Goal: Book appointment/travel/reservation

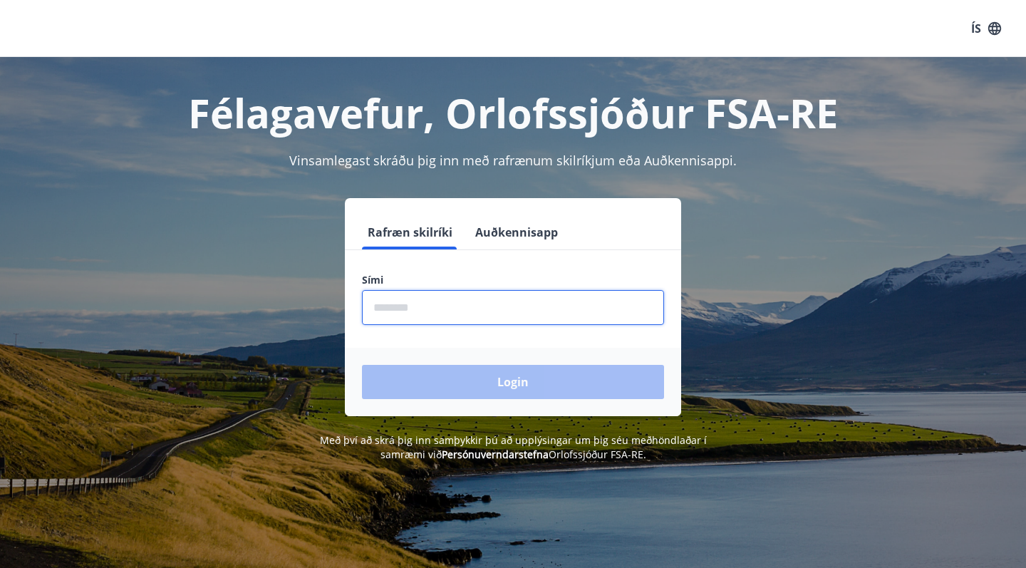
click at [431, 308] on input "phone" at bounding box center [513, 307] width 302 height 35
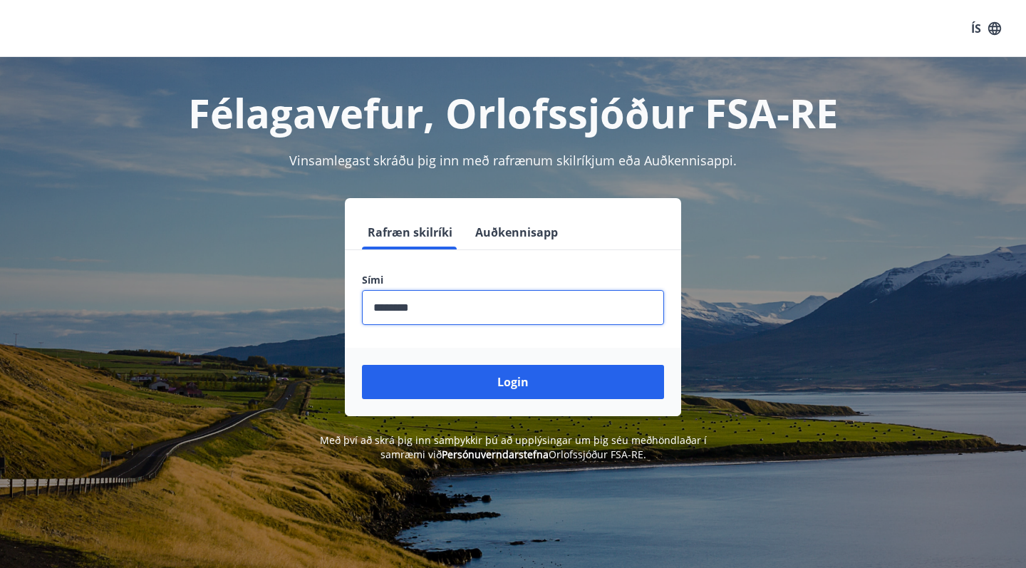
type input "********"
click at [513, 382] on button "Login" at bounding box center [513, 382] width 302 height 34
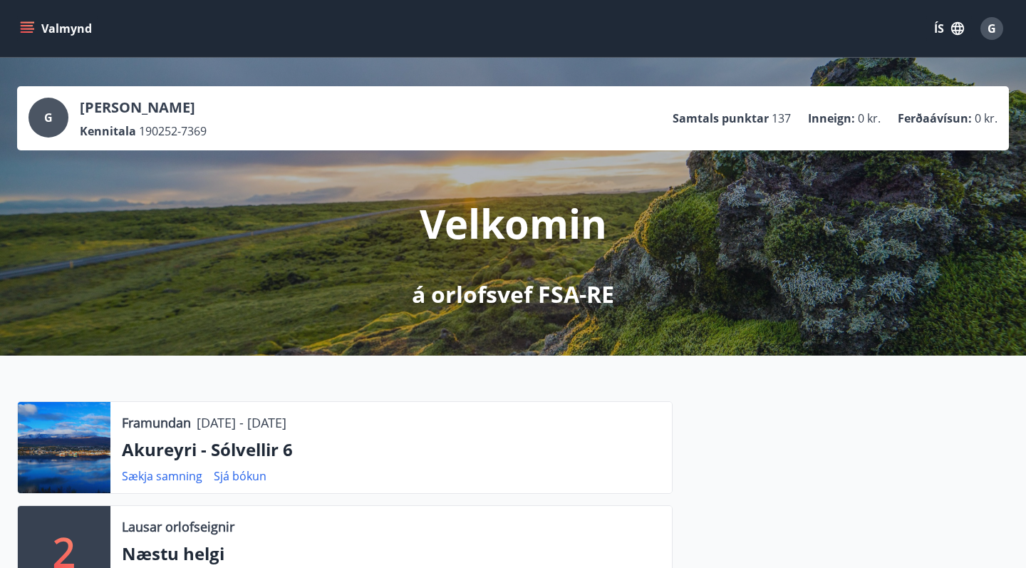
click at [29, 25] on icon "menu" at bounding box center [27, 25] width 13 height 1
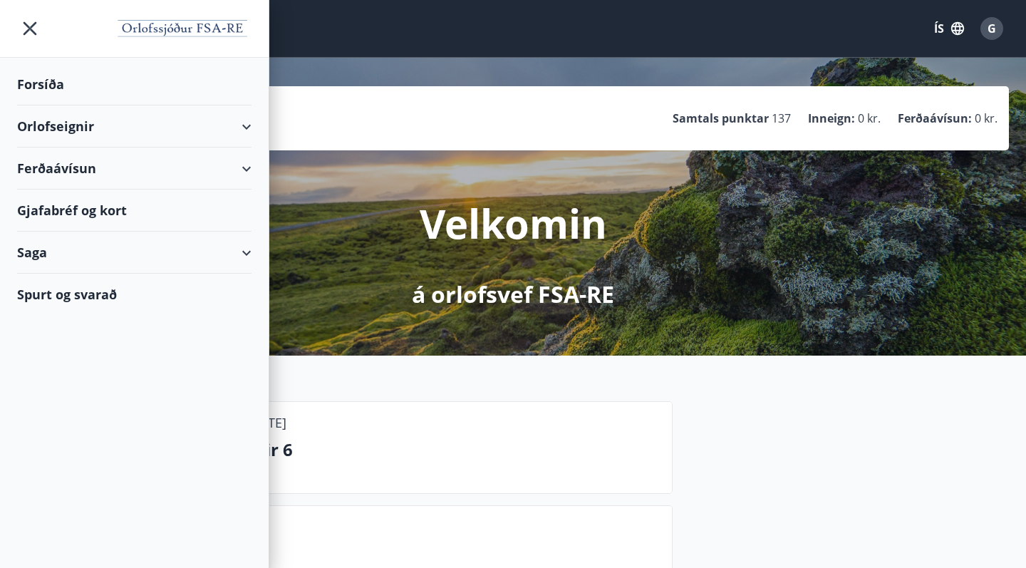
click at [44, 132] on div "Orlofseignir" at bounding box center [134, 126] width 234 height 42
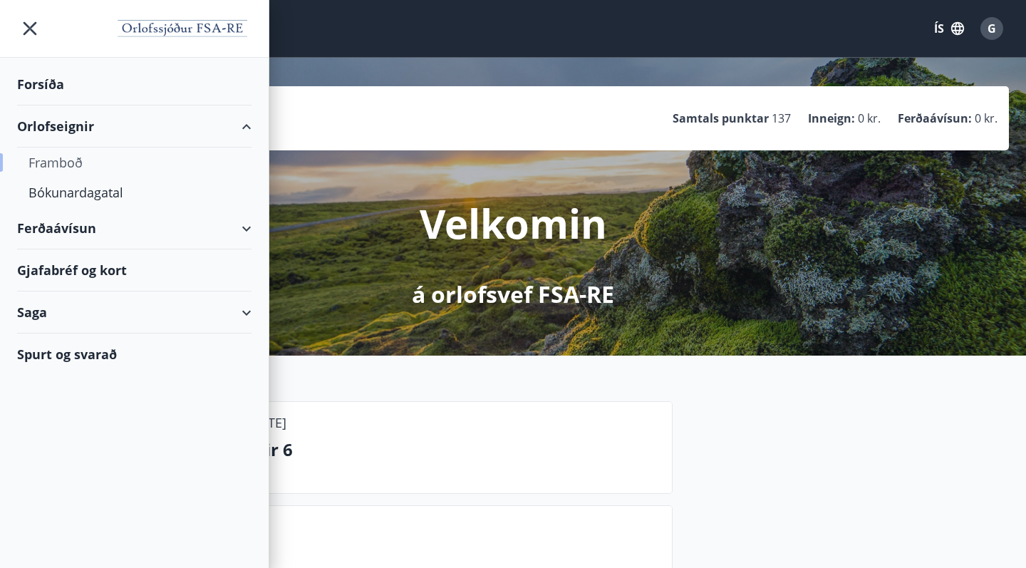
click at [47, 163] on div "Framboð" at bounding box center [135, 163] width 212 height 30
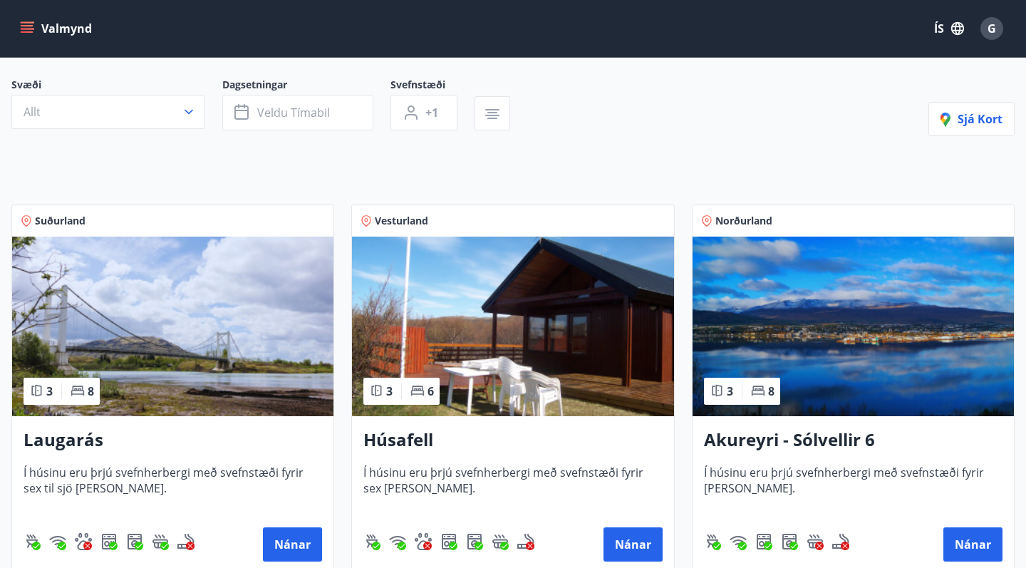
scroll to position [123, 0]
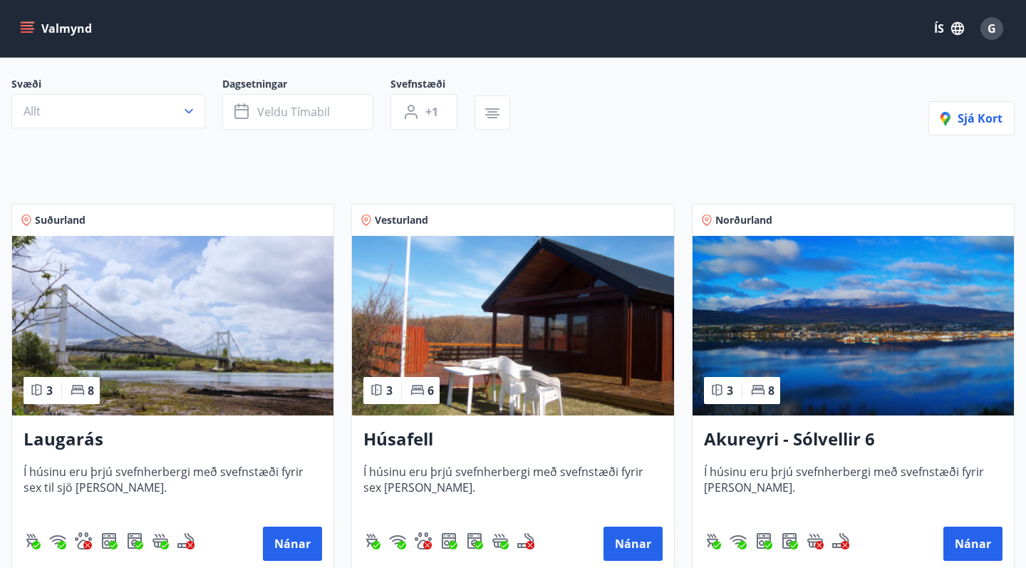
click at [823, 334] on img at bounding box center [853, 326] width 321 height 180
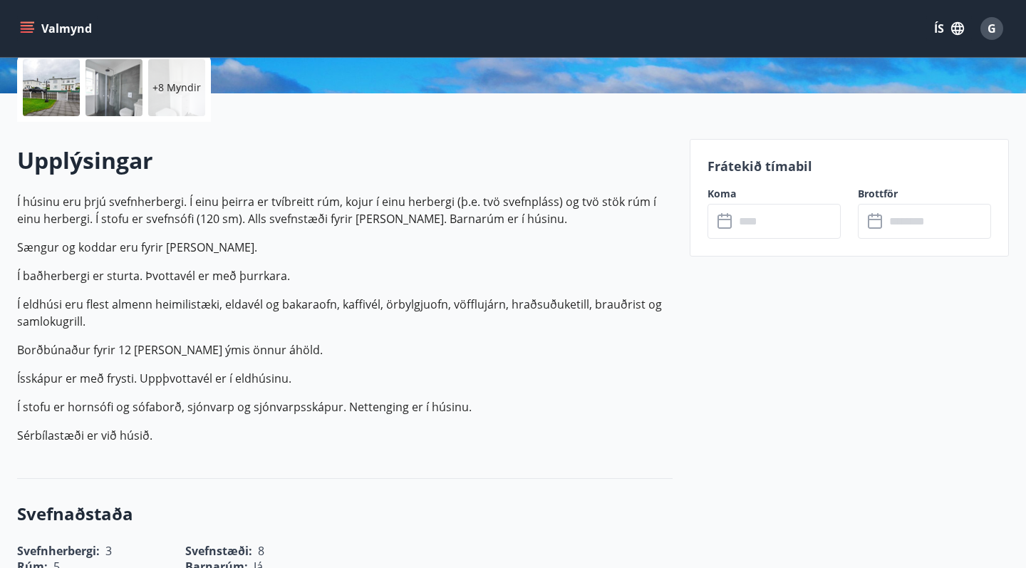
scroll to position [337, 0]
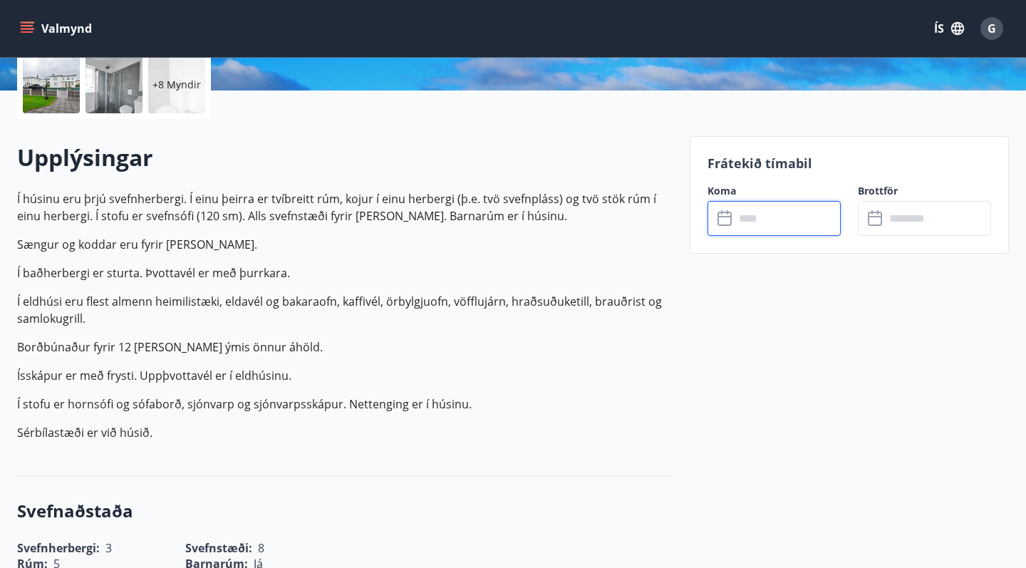
click at [773, 222] on input "text" at bounding box center [788, 218] width 106 height 35
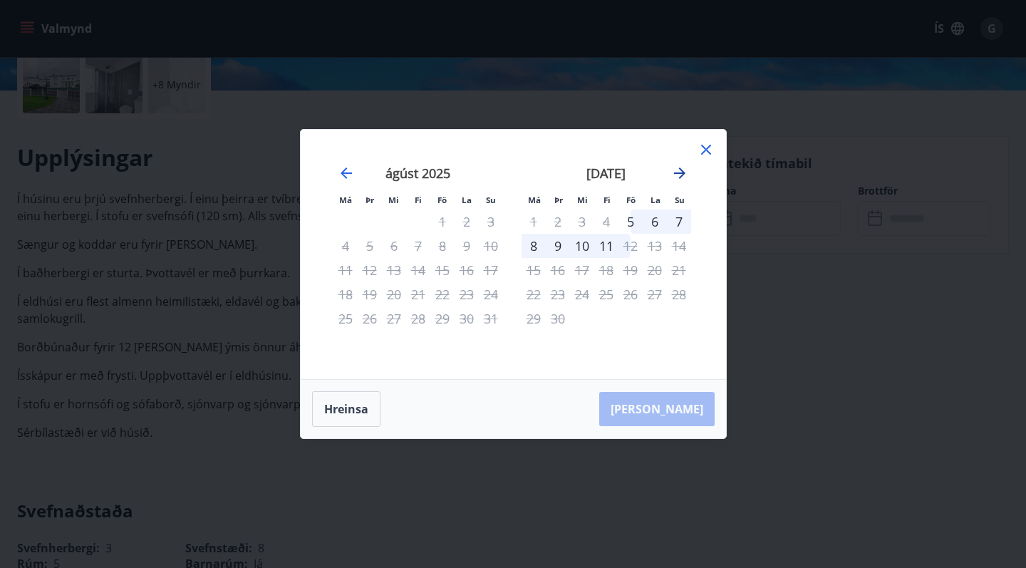
click at [681, 172] on icon "Move forward to switch to the next month." at bounding box center [679, 172] width 11 height 11
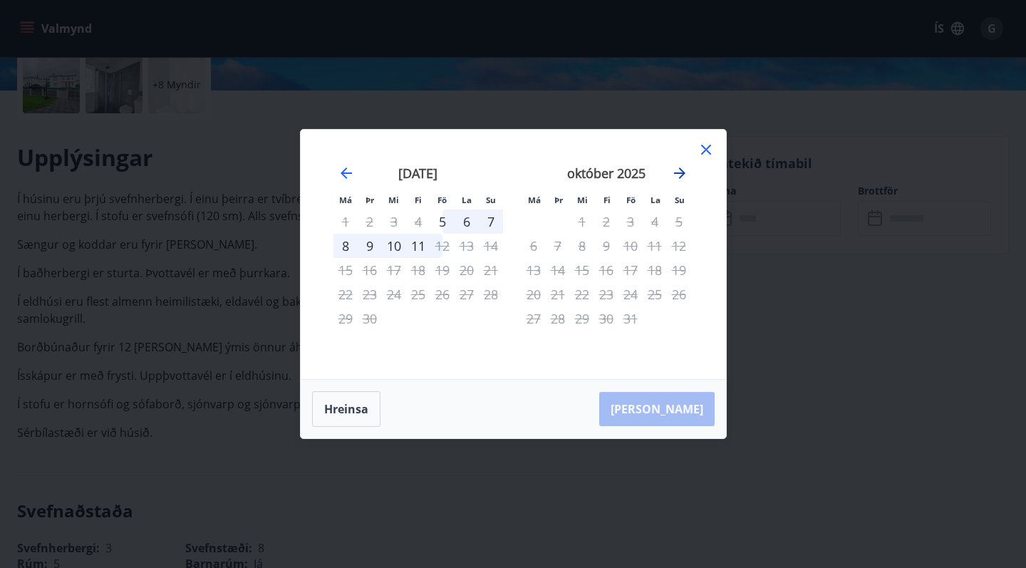
click at [681, 172] on icon "Move forward to switch to the next month." at bounding box center [679, 172] width 11 height 11
click at [681, 173] on icon "Move forward to switch to the next month." at bounding box center [679, 172] width 11 height 11
click at [681, 172] on icon "Move forward to switch to the next month." at bounding box center [679, 172] width 11 height 11
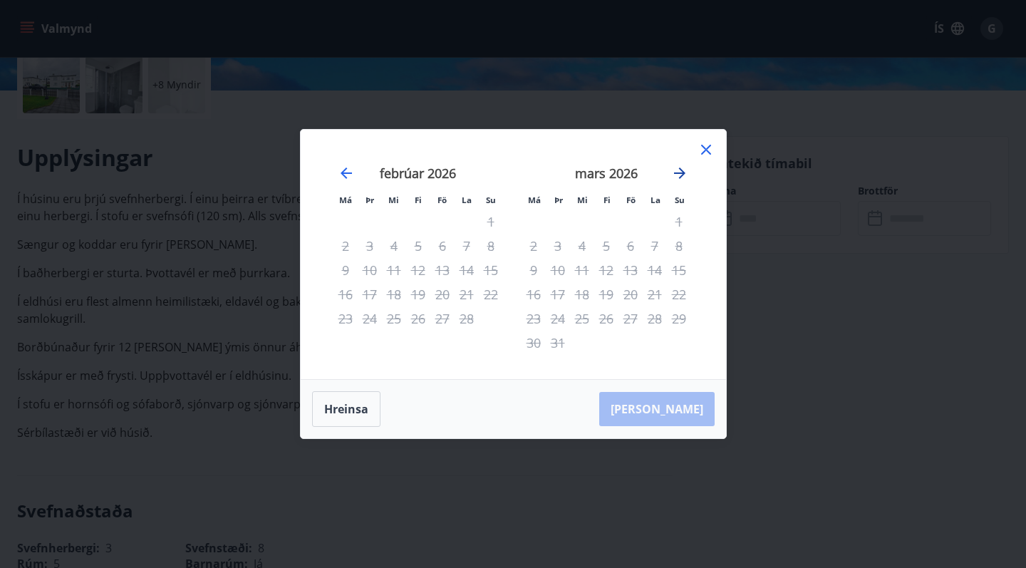
click at [681, 172] on icon "Move forward to switch to the next month." at bounding box center [679, 172] width 11 height 11
click at [681, 172] on icon "Move forward to switch to the next month." at bounding box center [679, 173] width 17 height 17
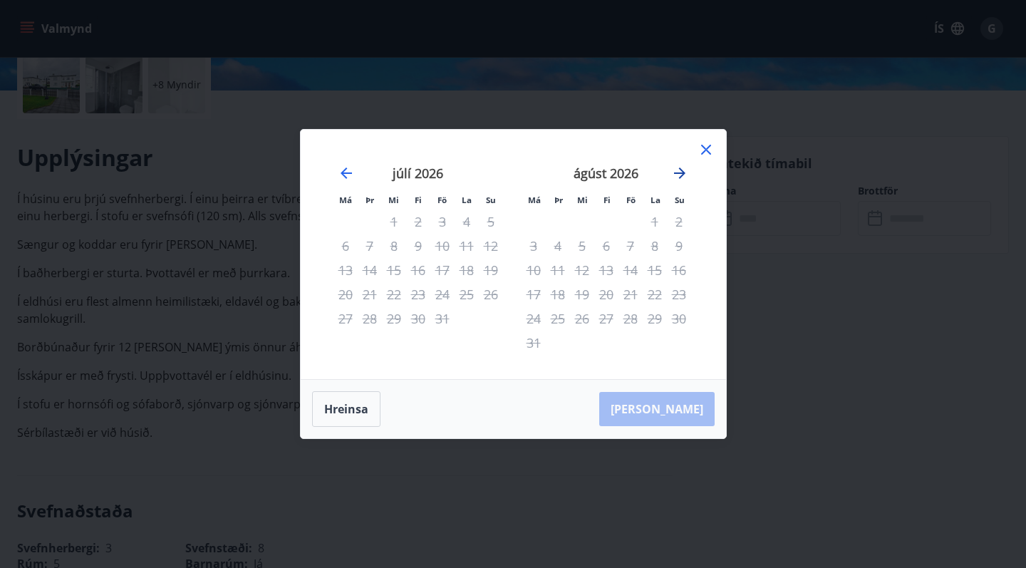
click at [681, 172] on icon "Move forward to switch to the next month." at bounding box center [679, 173] width 17 height 17
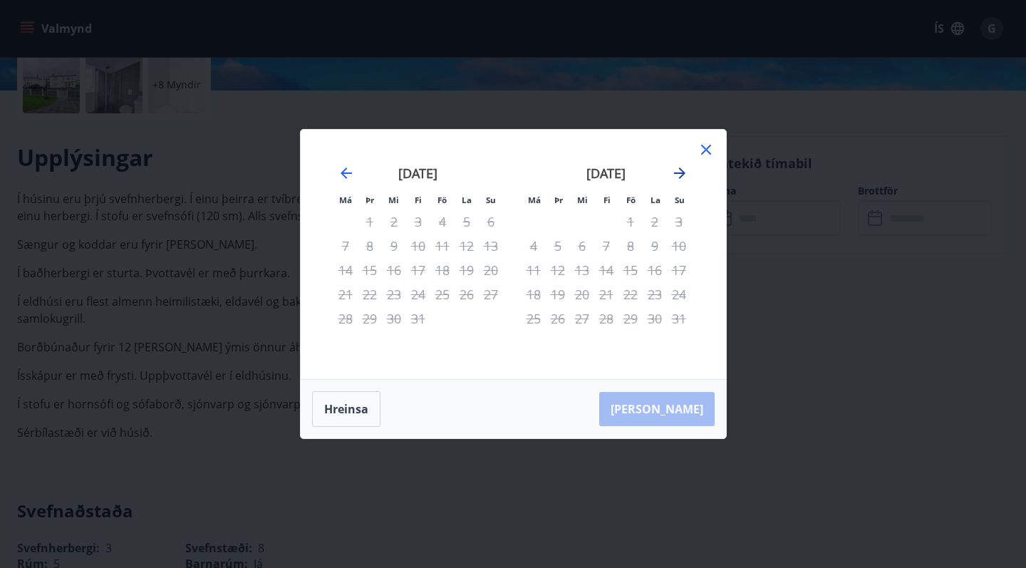
click at [681, 172] on icon "Move forward to switch to the next month." at bounding box center [679, 173] width 17 height 17
click at [707, 151] on icon at bounding box center [706, 150] width 10 height 10
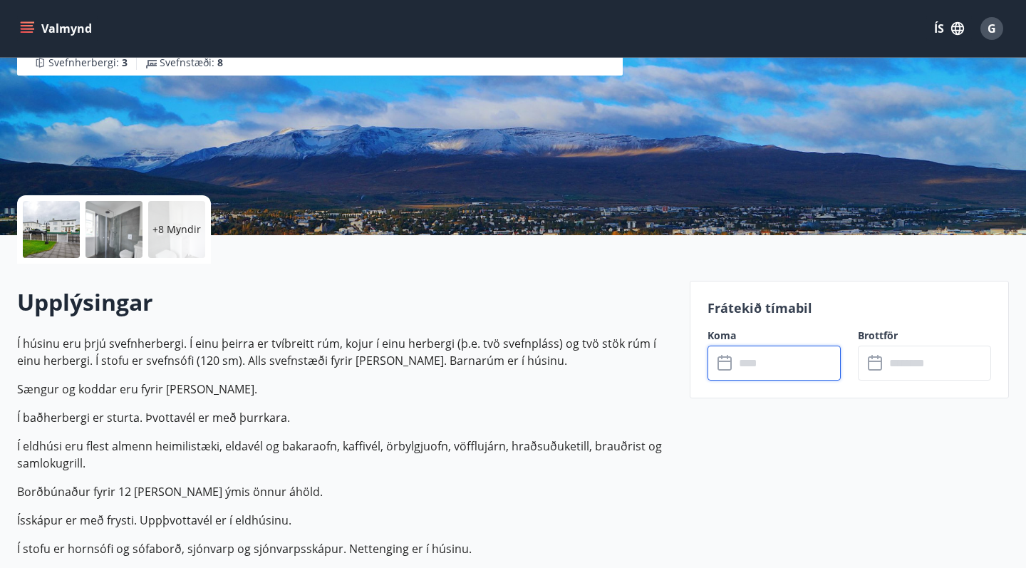
scroll to position [195, 0]
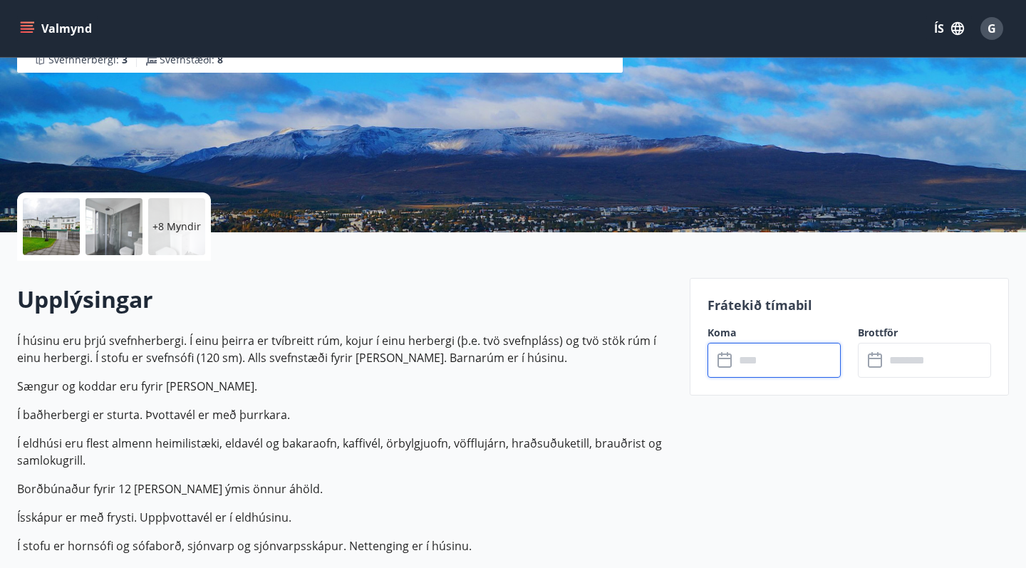
click at [793, 363] on input "text" at bounding box center [788, 360] width 106 height 35
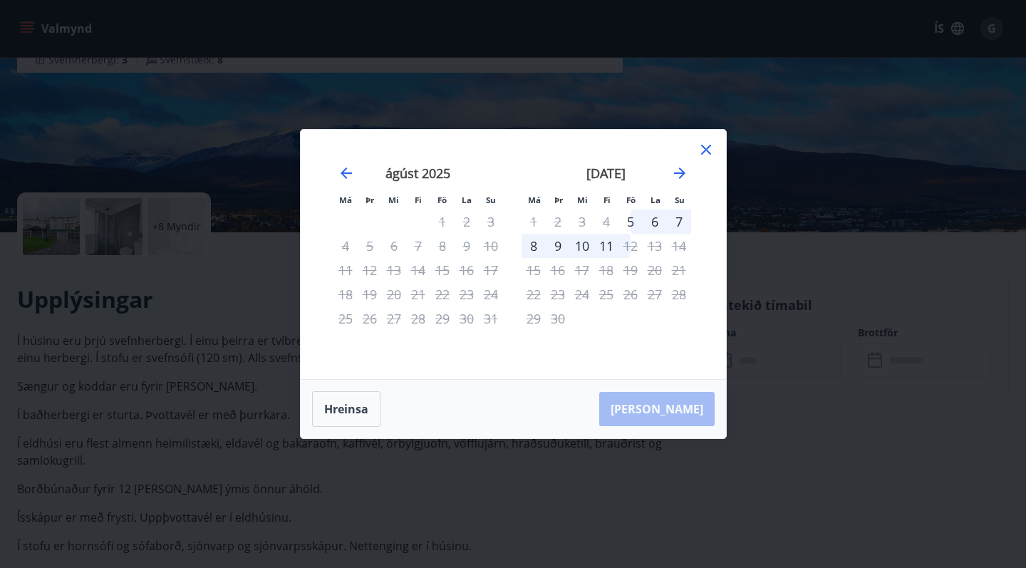
click at [711, 148] on icon at bounding box center [706, 149] width 17 height 17
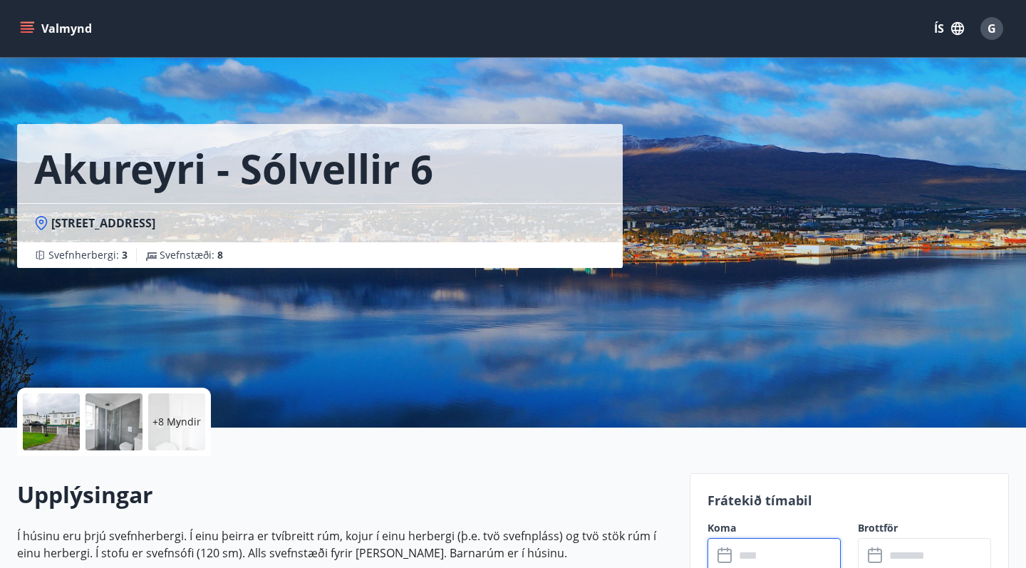
scroll to position [0, 0]
click at [165, 425] on p "+8 Myndir" at bounding box center [177, 422] width 48 height 14
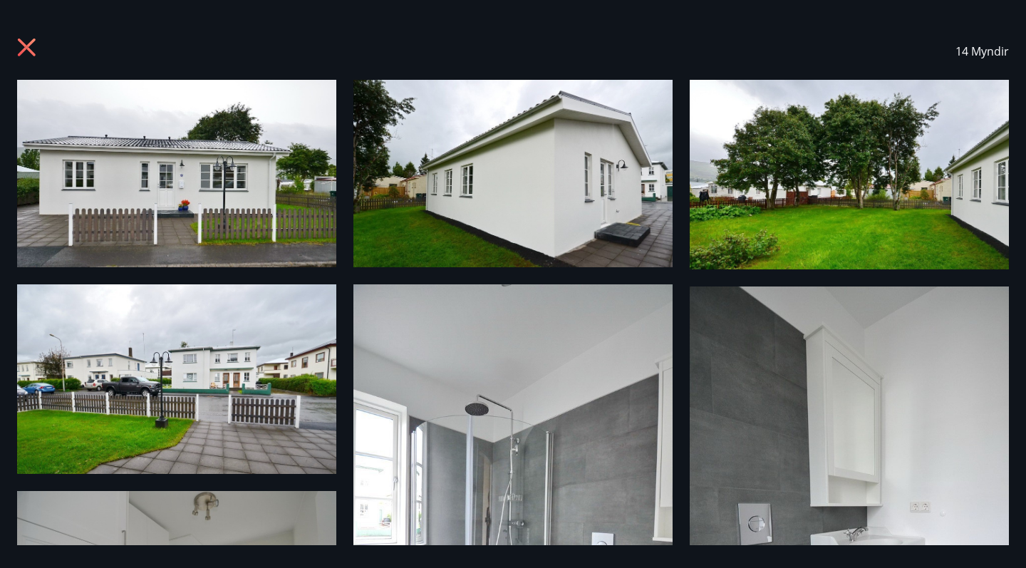
click at [24, 46] on icon at bounding box center [28, 49] width 23 height 23
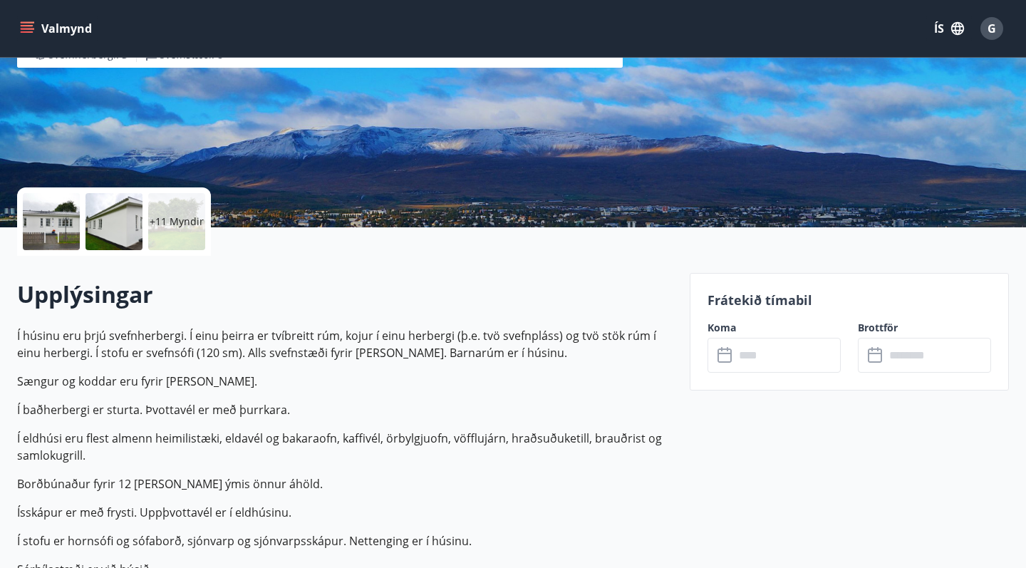
scroll to position [203, 0]
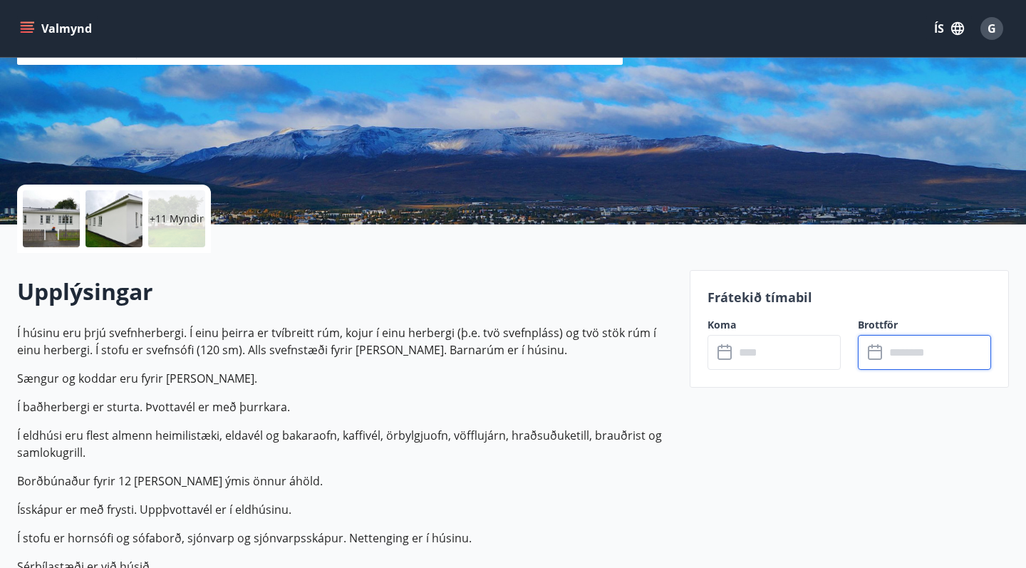
click at [924, 355] on input "text" at bounding box center [938, 352] width 106 height 35
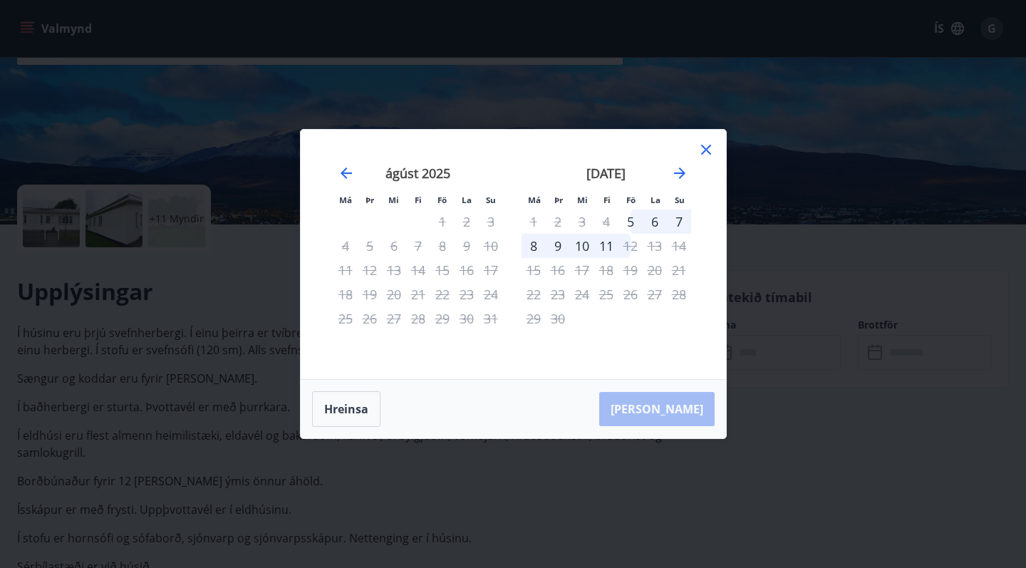
click at [702, 148] on icon at bounding box center [706, 149] width 17 height 17
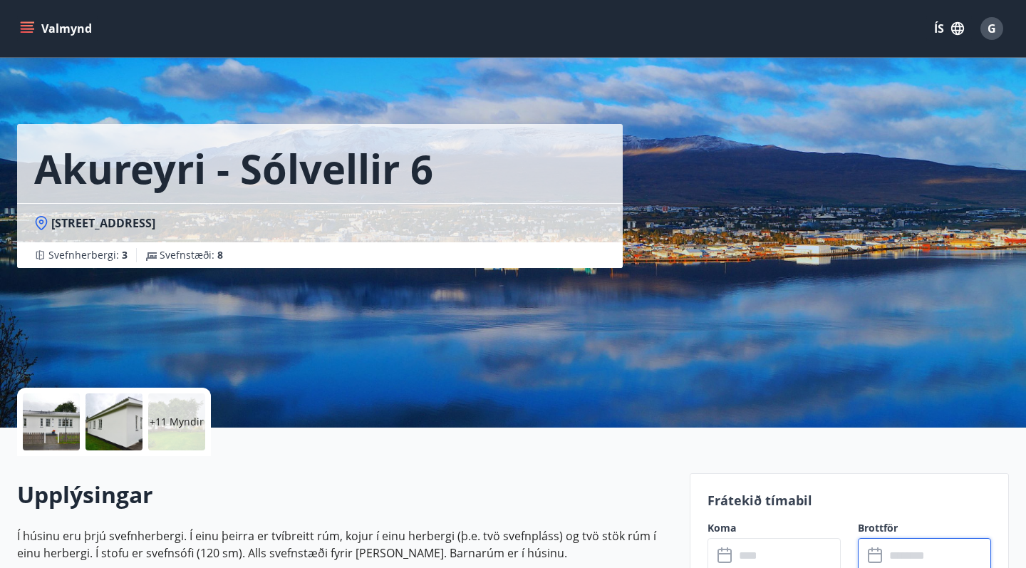
scroll to position [0, 0]
click at [996, 30] on span "G" at bounding box center [992, 29] width 9 height 16
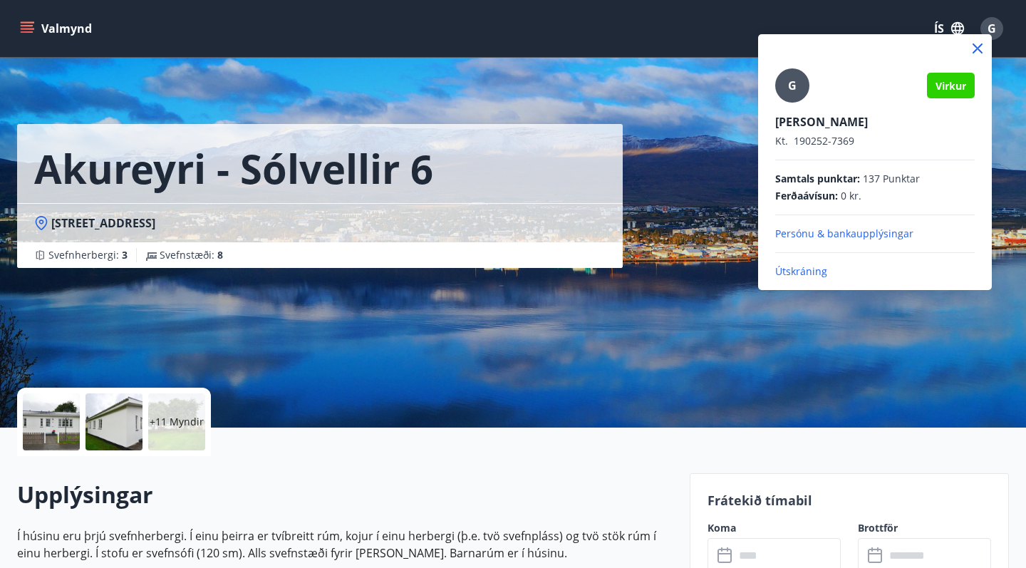
click at [31, 31] on div at bounding box center [513, 284] width 1026 height 568
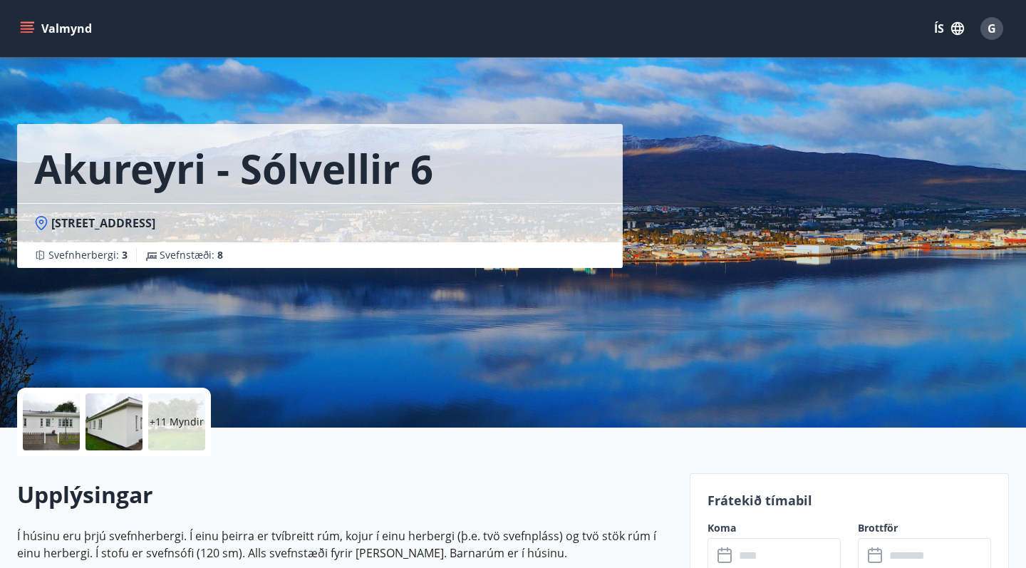
click at [20, 32] on icon "menu" at bounding box center [27, 28] width 14 height 14
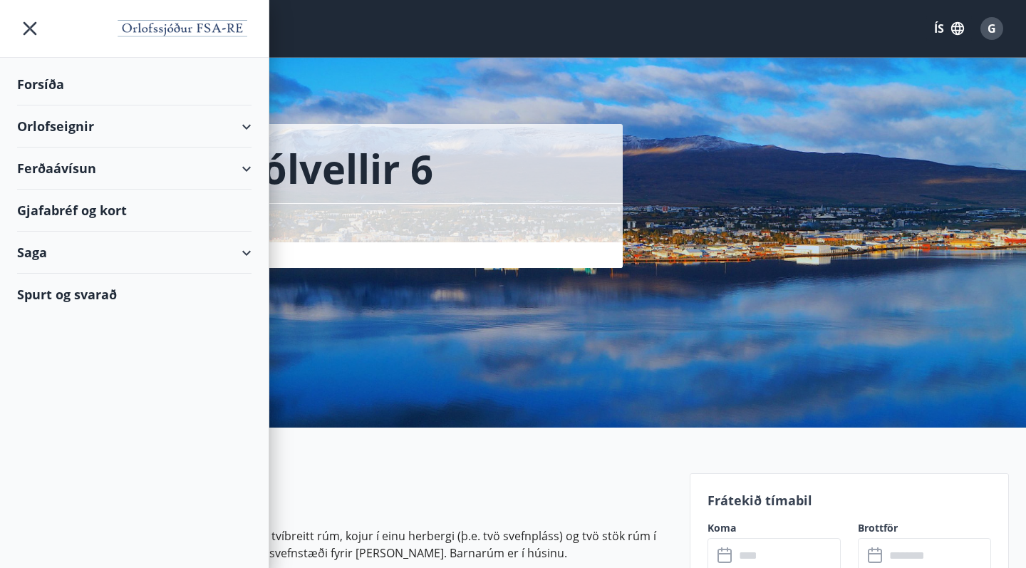
click at [87, 208] on div "Gjafabréf og kort" at bounding box center [134, 211] width 234 height 42
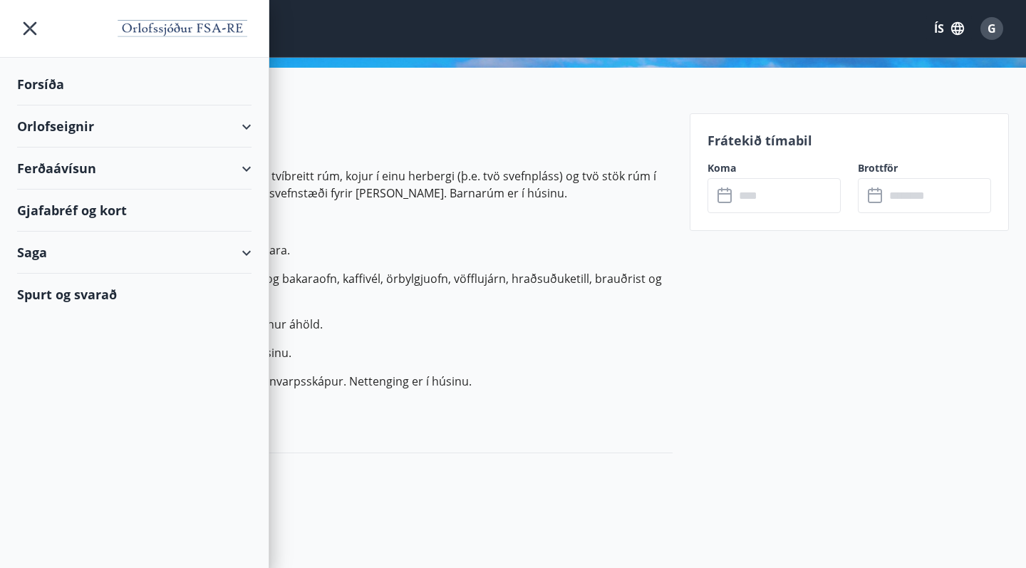
scroll to position [361, 0]
click at [23, 23] on icon "menu" at bounding box center [30, 29] width 26 height 26
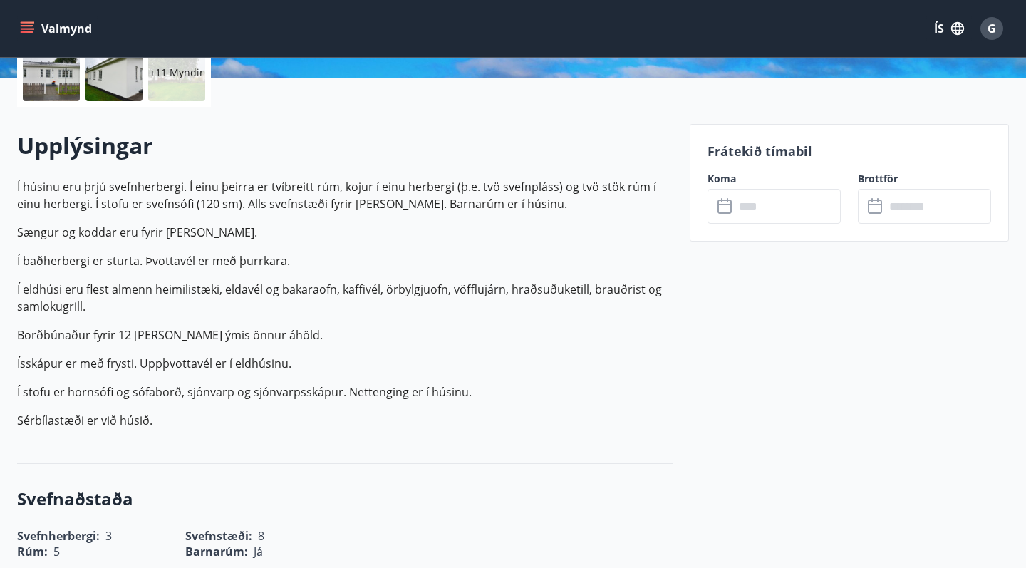
scroll to position [346, 0]
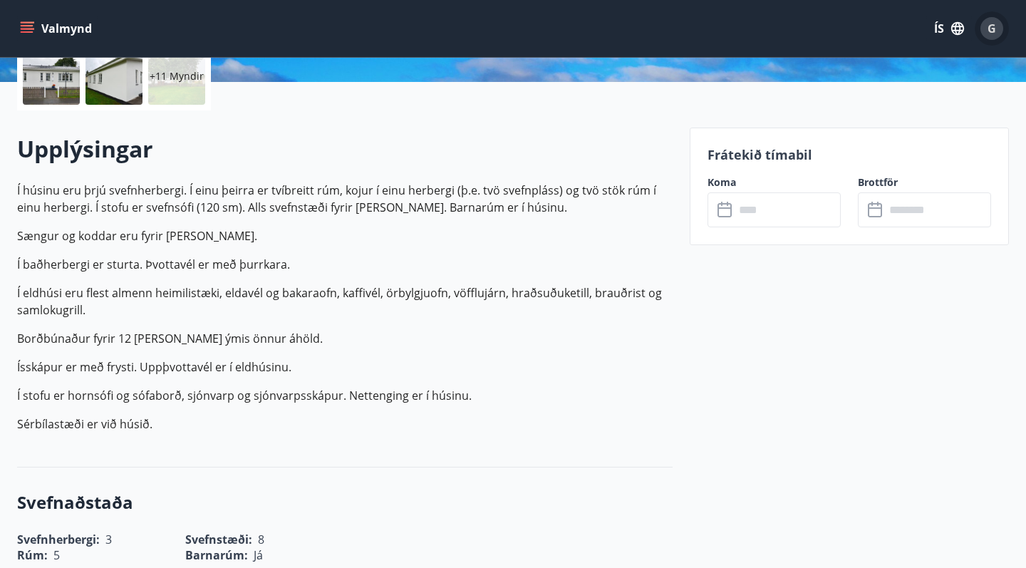
click at [992, 24] on span "G" at bounding box center [992, 29] width 9 height 16
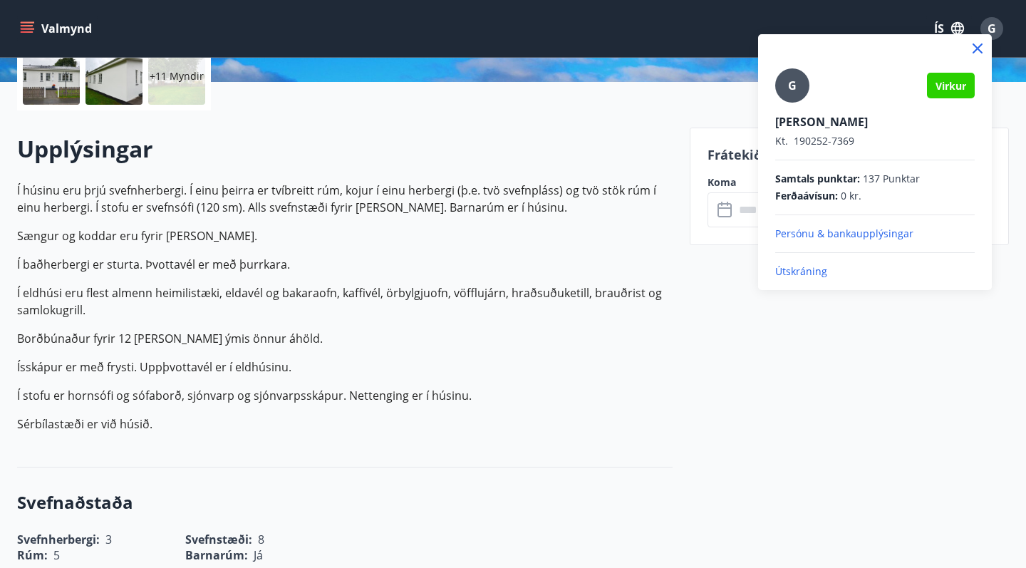
click at [800, 276] on p "Útskráning" at bounding box center [875, 271] width 200 height 14
